Goal: Task Accomplishment & Management: Manage account settings

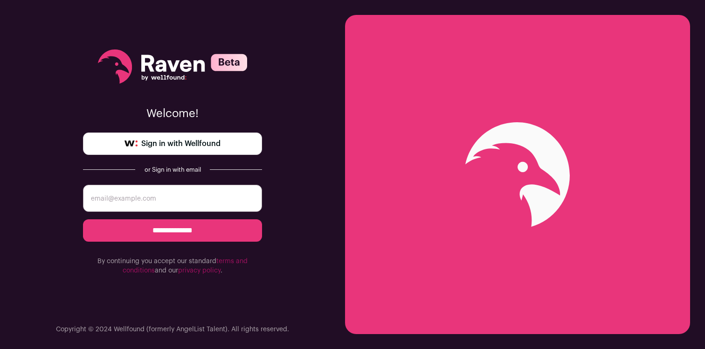
click at [181, 192] on input "email" at bounding box center [172, 198] width 179 height 27
click at [185, 200] on input "email" at bounding box center [172, 198] width 179 height 27
click at [179, 137] on link "Sign in with Wellfound" at bounding box center [172, 143] width 179 height 22
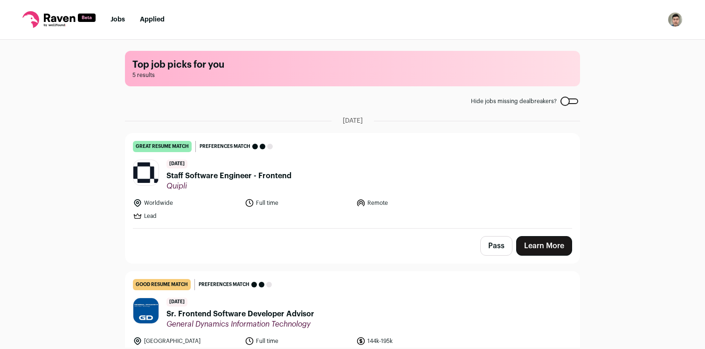
click at [203, 177] on span "Staff Software Engineer - Frontend" at bounding box center [228, 175] width 125 height 11
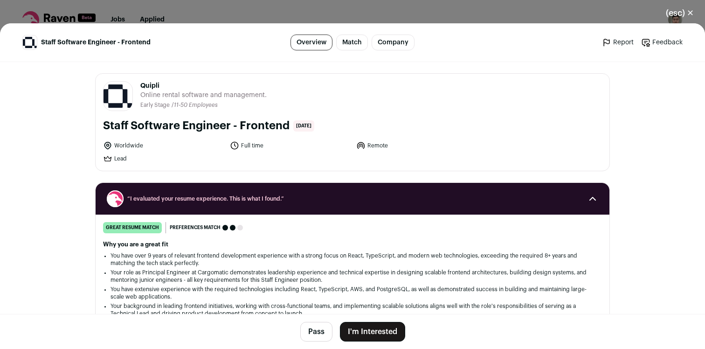
click at [687, 14] on button "(esc) ✕" at bounding box center [679, 13] width 50 height 21
